Goal: Task Accomplishment & Management: Manage account settings

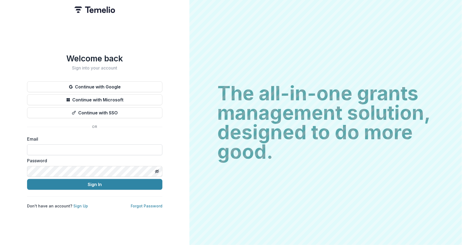
click at [57, 148] on input at bounding box center [94, 150] width 135 height 11
click at [163, 158] on div "Welcome back Sign into your account Continue with Google Continue with Microsof…" at bounding box center [95, 122] width 190 height 245
click at [126, 146] on input at bounding box center [94, 150] width 135 height 11
type input "**********"
click at [182, 124] on div "**********" at bounding box center [95, 122] width 190 height 245
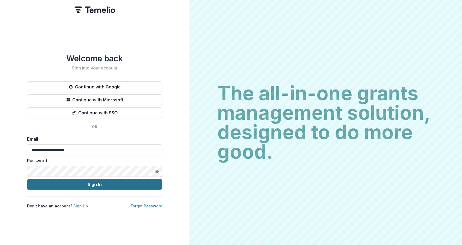
click at [97, 181] on button "Sign In" at bounding box center [94, 184] width 135 height 11
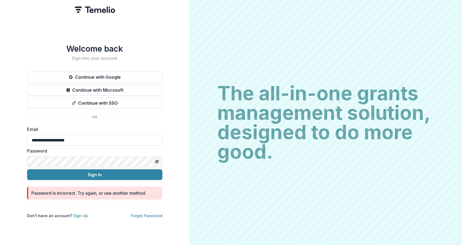
click at [158, 160] on icon "Toggle password visibility" at bounding box center [157, 162] width 4 height 4
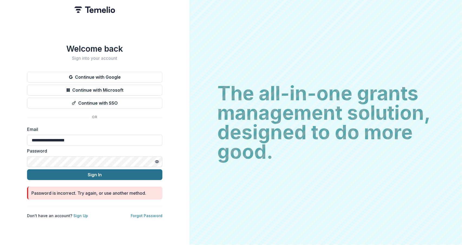
click at [102, 175] on button "Sign In" at bounding box center [94, 175] width 135 height 11
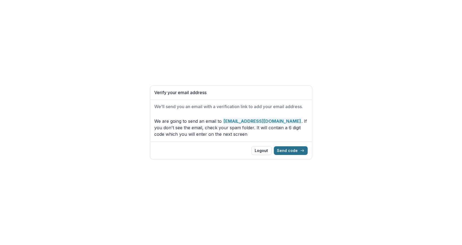
click at [293, 153] on button "Send code" at bounding box center [291, 151] width 34 height 9
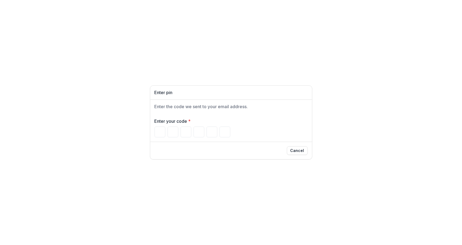
type input "*"
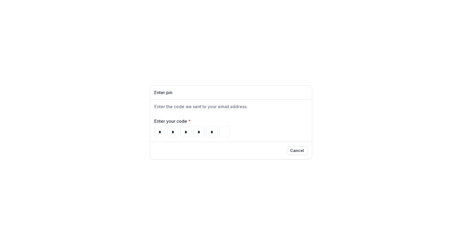
type input "*"
